Goal: Book appointment/travel/reservation

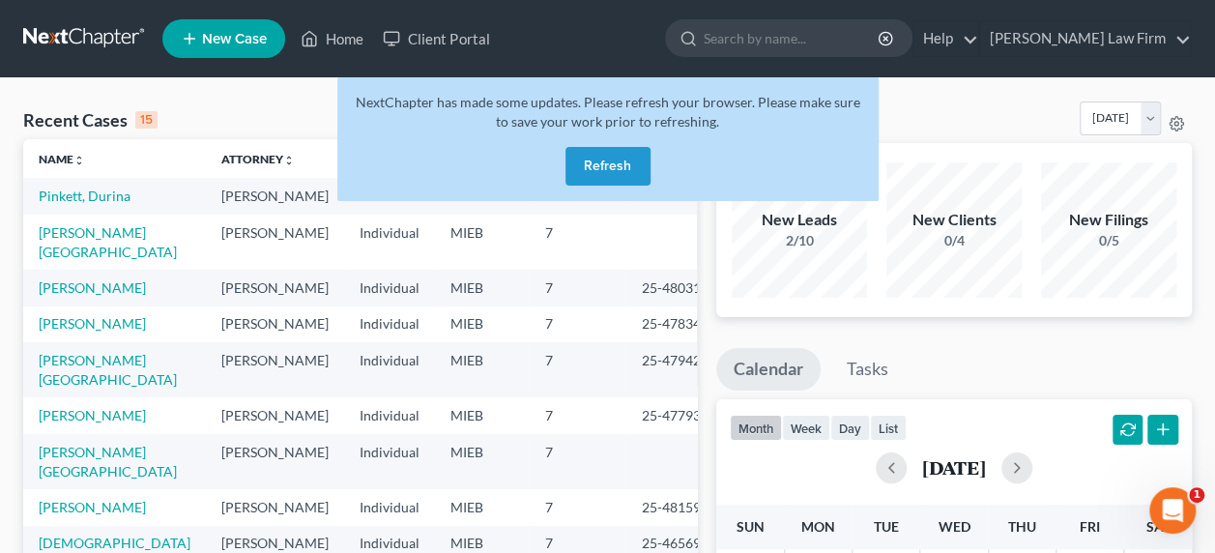
click at [615, 163] on button "Refresh" at bounding box center [607, 166] width 85 height 39
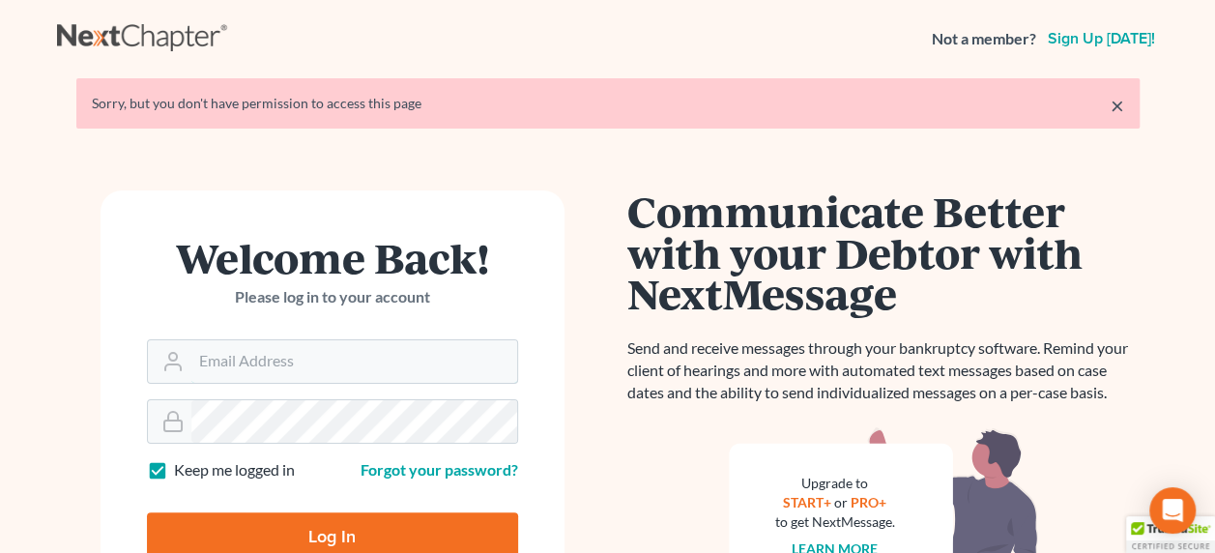
type input "avi@adlerlawfirmpllc.com"
click at [373, 534] on input "Log In" at bounding box center [332, 536] width 371 height 48
type input "Thinking..."
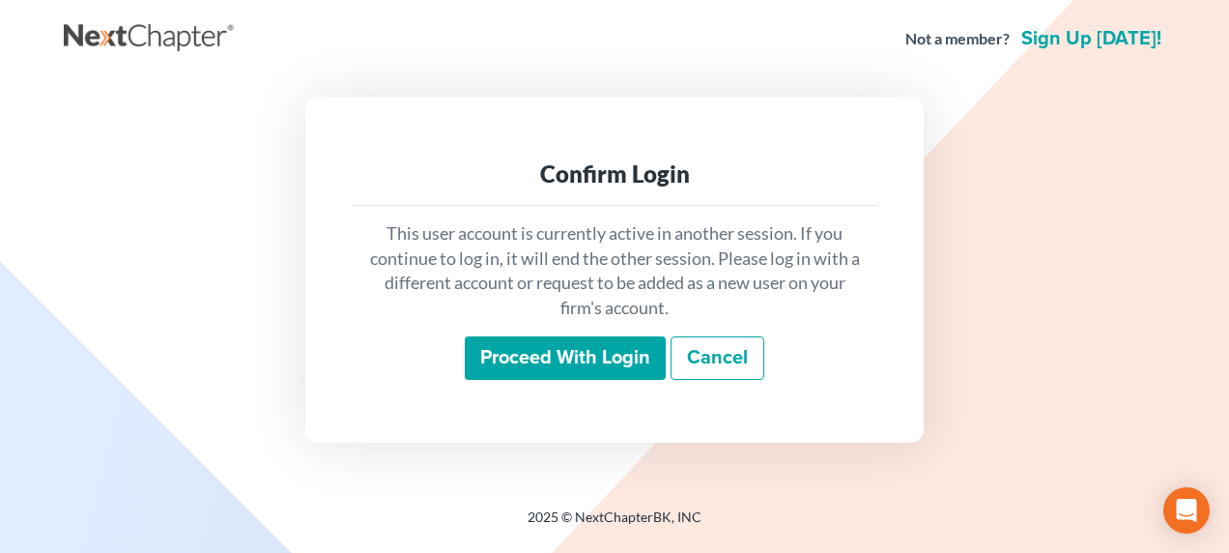
click at [563, 348] on input "Proceed with login" at bounding box center [565, 358] width 201 height 44
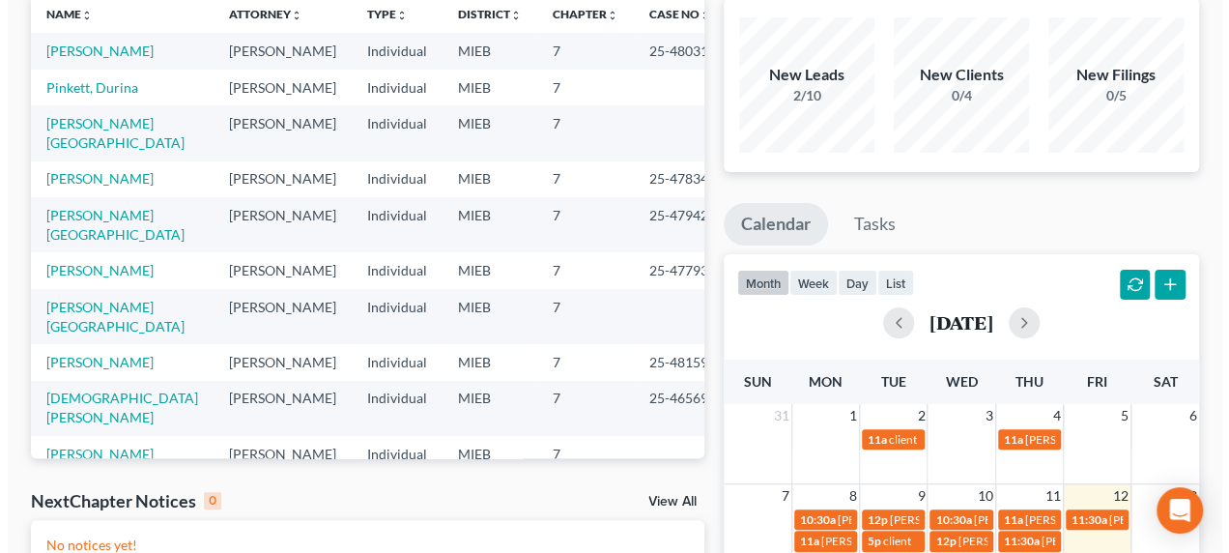
scroll to position [177, 0]
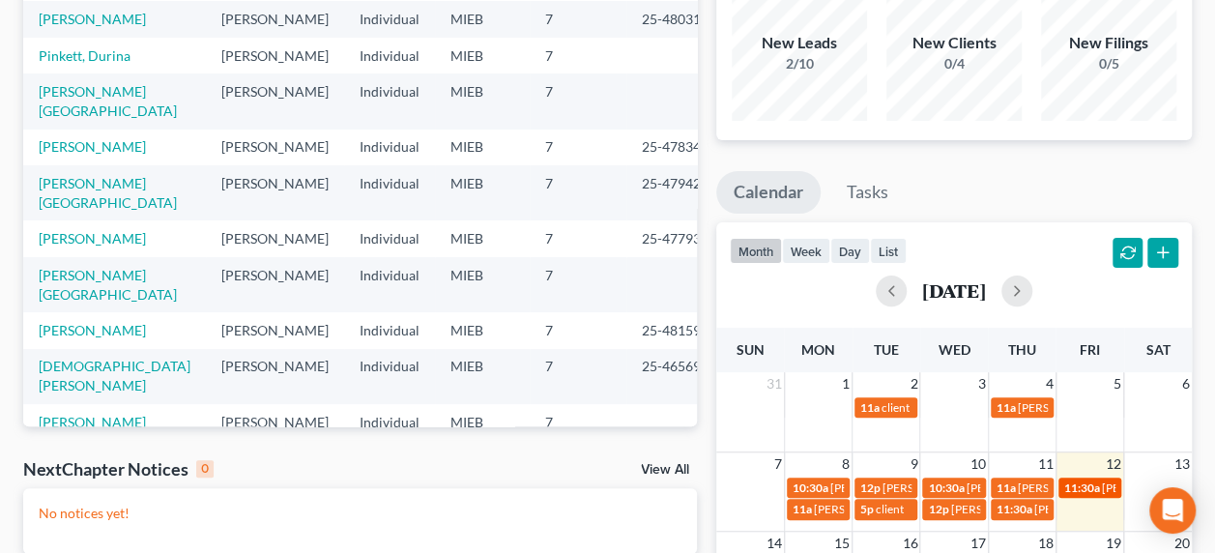
click at [1081, 480] on span "11:30a" at bounding box center [1082, 487] width 36 height 14
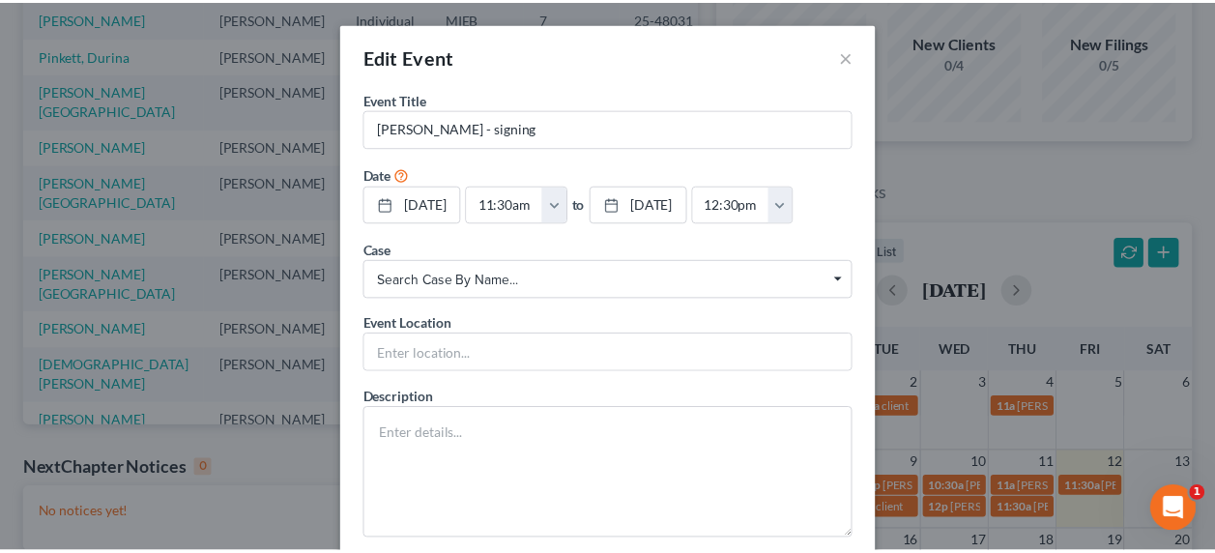
scroll to position [0, 0]
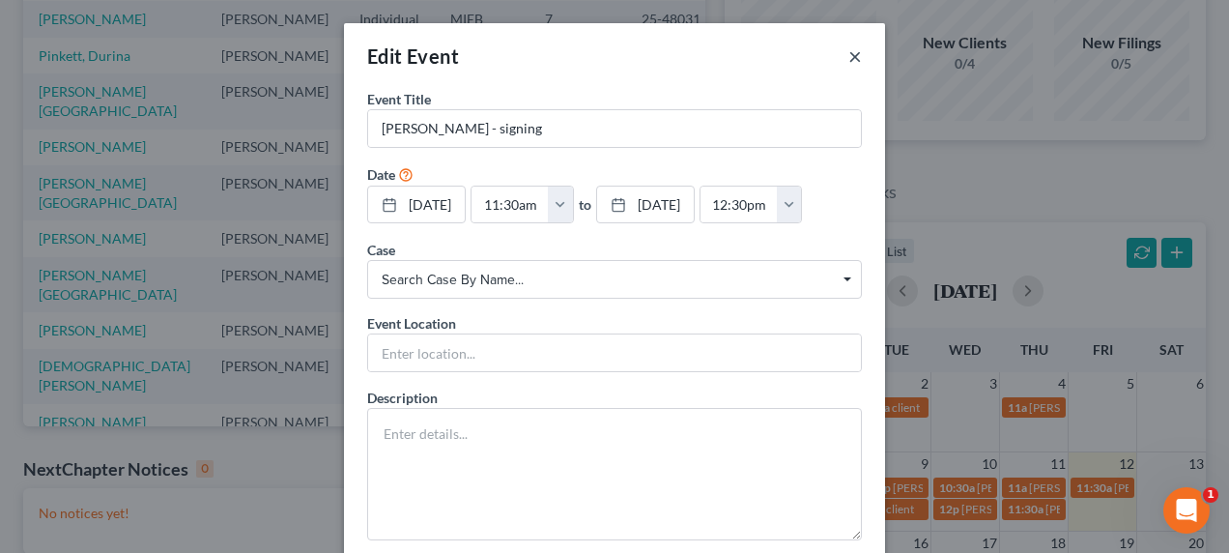
click at [849, 62] on button "×" at bounding box center [856, 55] width 14 height 23
